Goal: Information Seeking & Learning: Understand process/instructions

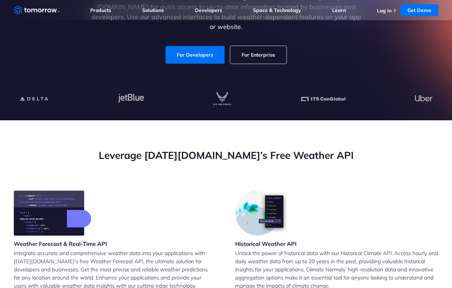
scroll to position [35, 0]
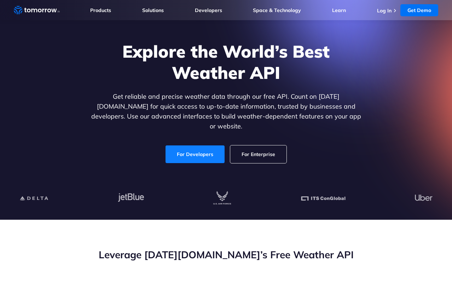
click at [181, 150] on link "For Developers" at bounding box center [194, 154] width 59 height 18
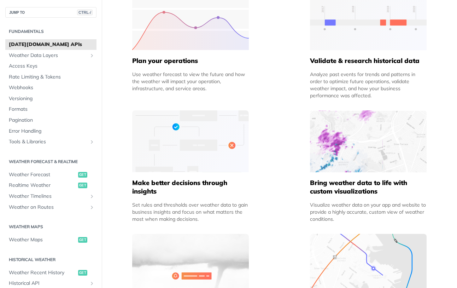
scroll to position [424, 0]
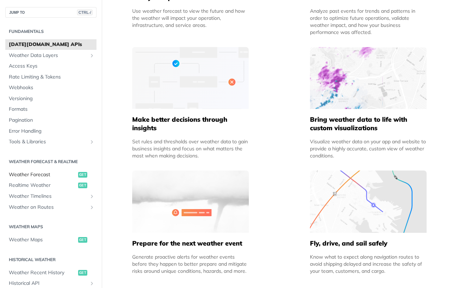
click at [56, 174] on span "Weather Forecast" at bounding box center [43, 174] width 68 height 7
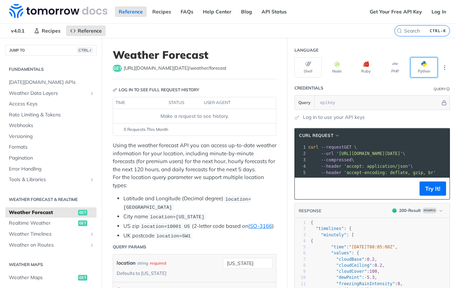
click at [424, 70] on button "Python" at bounding box center [424, 67] width 27 height 20
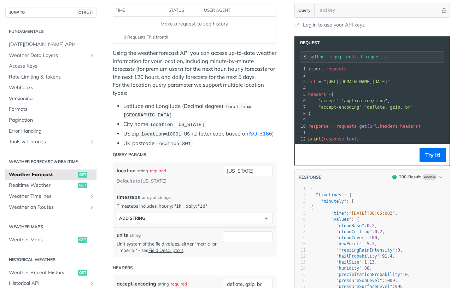
scroll to position [177, 0]
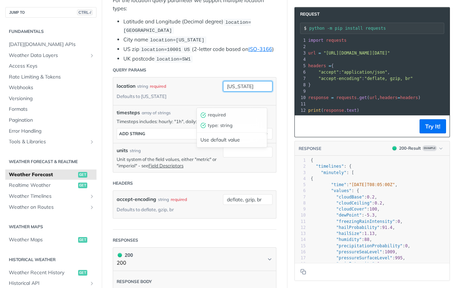
click at [249, 92] on input "[US_STATE]" at bounding box center [248, 86] width 50 height 11
click at [266, 63] on li "UK postcode location=SW1" at bounding box center [199, 59] width 153 height 8
click at [250, 92] on input "[US_STATE]" at bounding box center [248, 86] width 50 height 11
type input "n"
type input "[GEOGRAPHIC_DATA]"
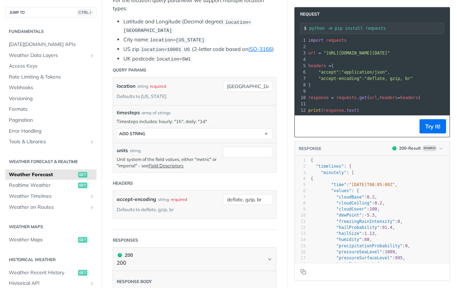
click at [267, 77] on header "Query Params" at bounding box center [195, 70] width 164 height 14
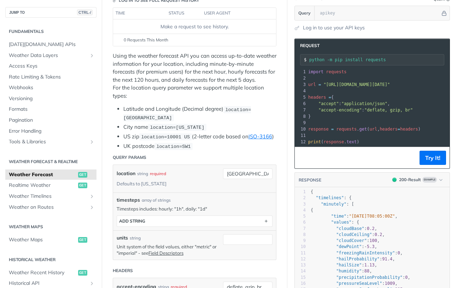
scroll to position [0, 0]
